Goal: Transaction & Acquisition: Purchase product/service

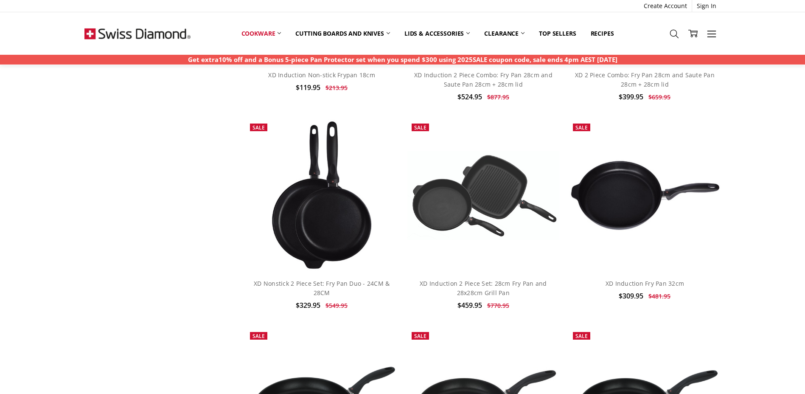
scroll to position [1528, 0]
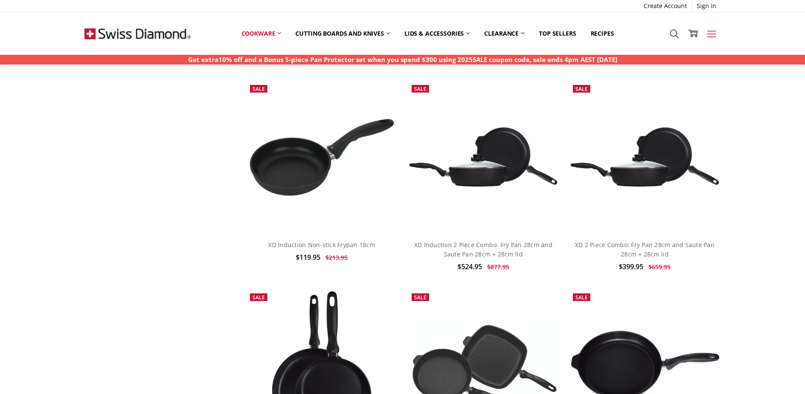
click at [710, 36] on icon at bounding box center [711, 33] width 9 height 9
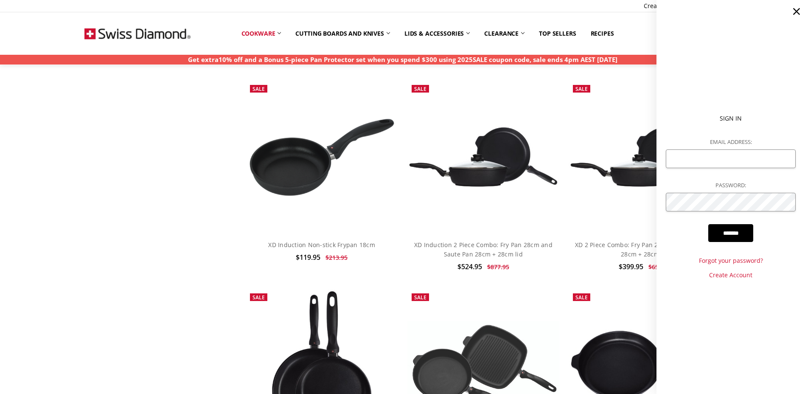
click at [796, 12] on use at bounding box center [796, 11] width 7 height 7
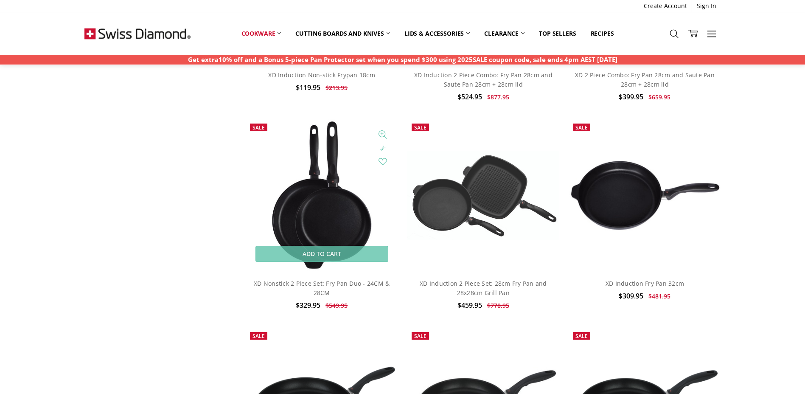
scroll to position [1910, 0]
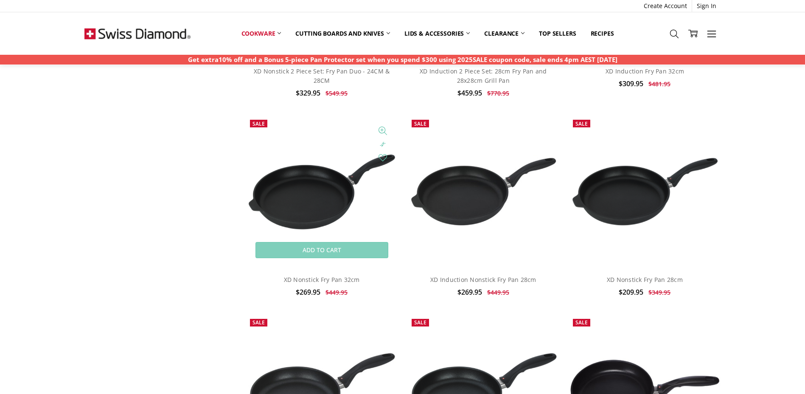
click at [329, 196] on img at bounding box center [322, 191] width 152 height 81
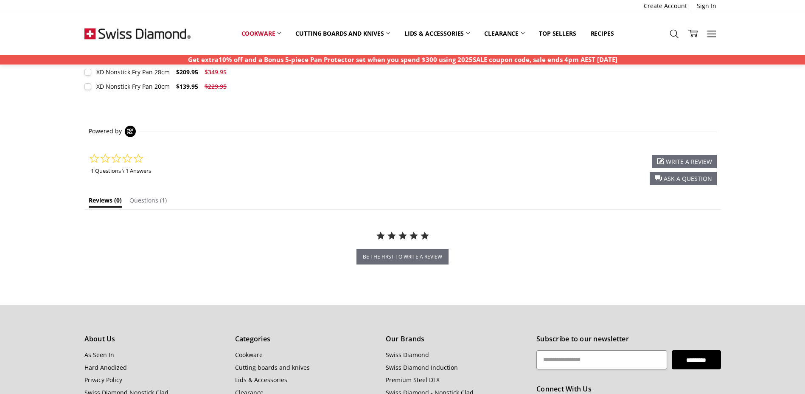
scroll to position [552, 0]
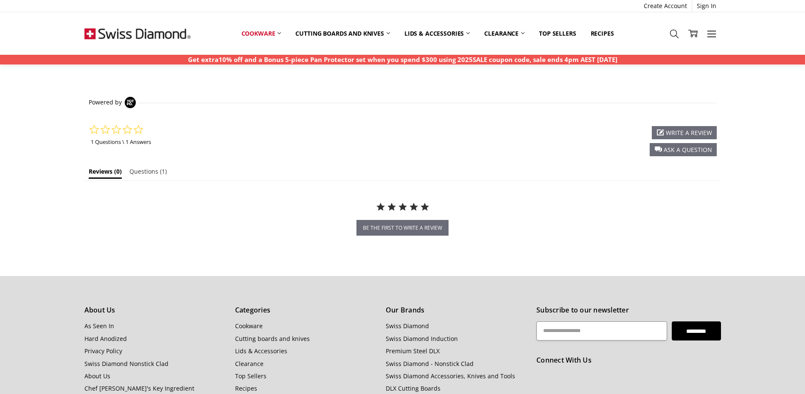
click at [144, 171] on span "Questions" at bounding box center [143, 171] width 29 height 8
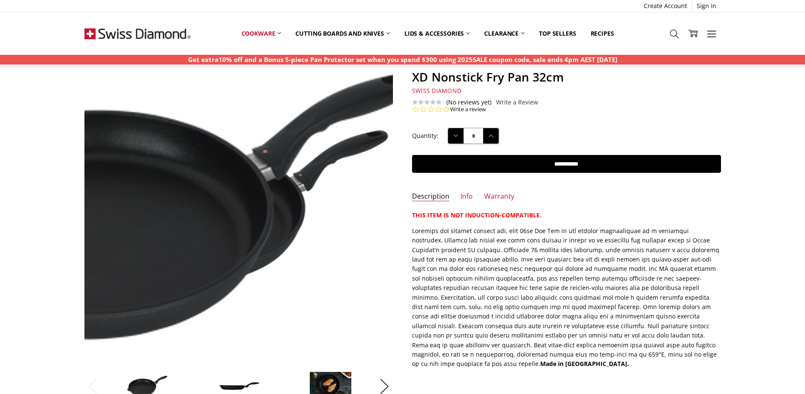
scroll to position [0, 0]
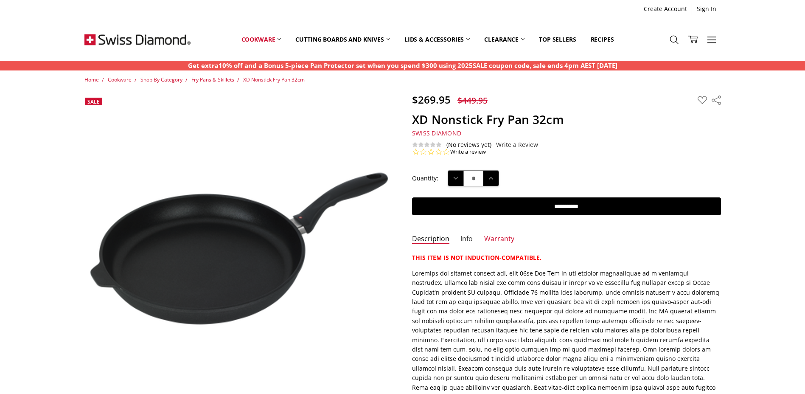
click at [468, 239] on link "Info" at bounding box center [466, 239] width 12 height 10
